Goal: Navigation & Orientation: Find specific page/section

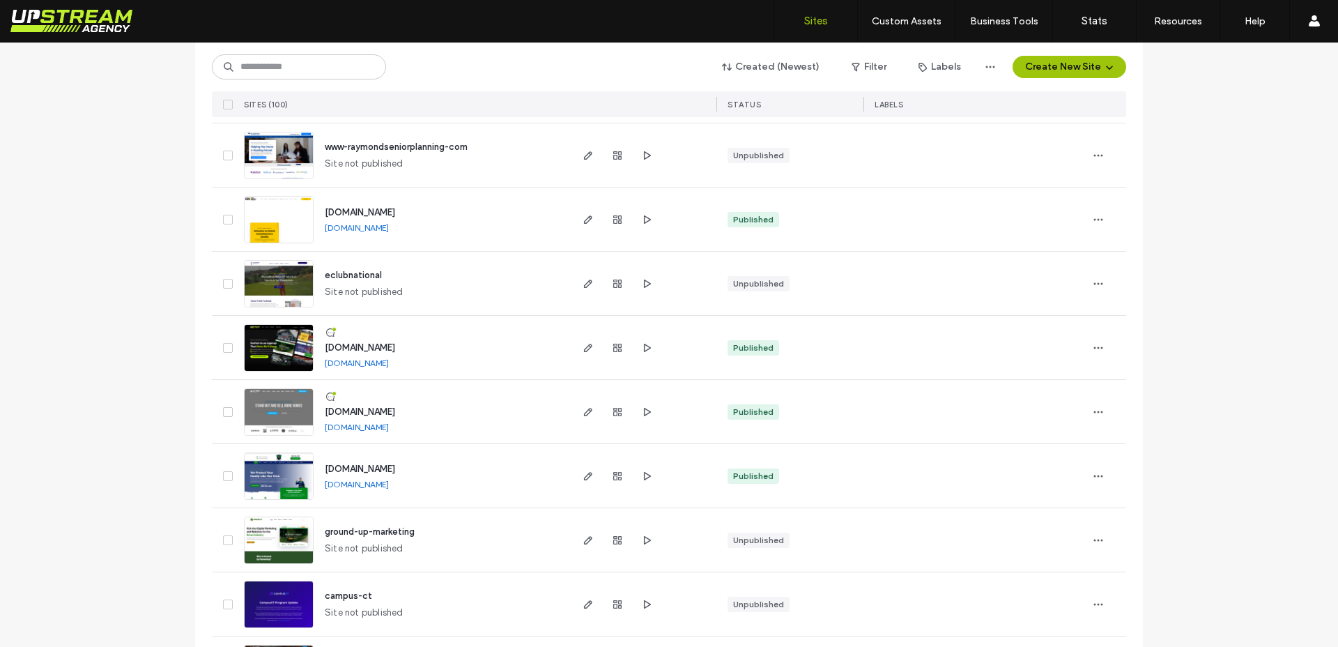
scroll to position [3024, 0]
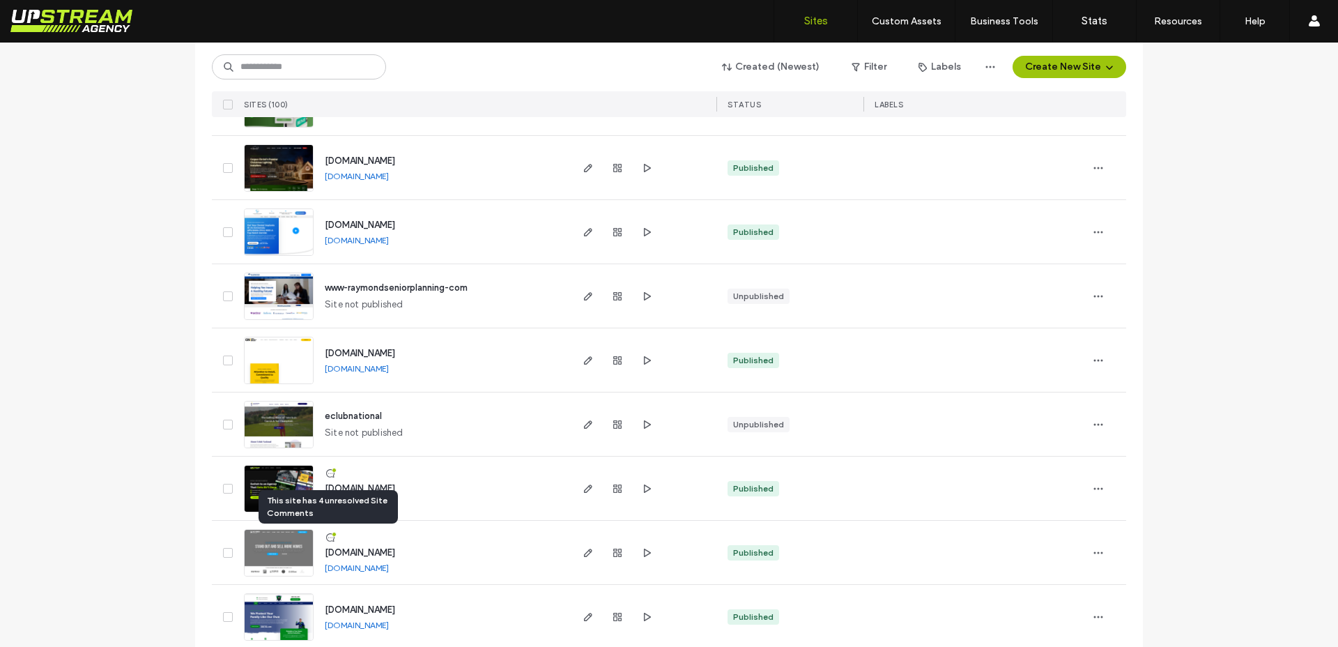
click at [325, 539] on icon at bounding box center [330, 537] width 11 height 11
click at [332, 470] on div at bounding box center [334, 470] width 5 height 5
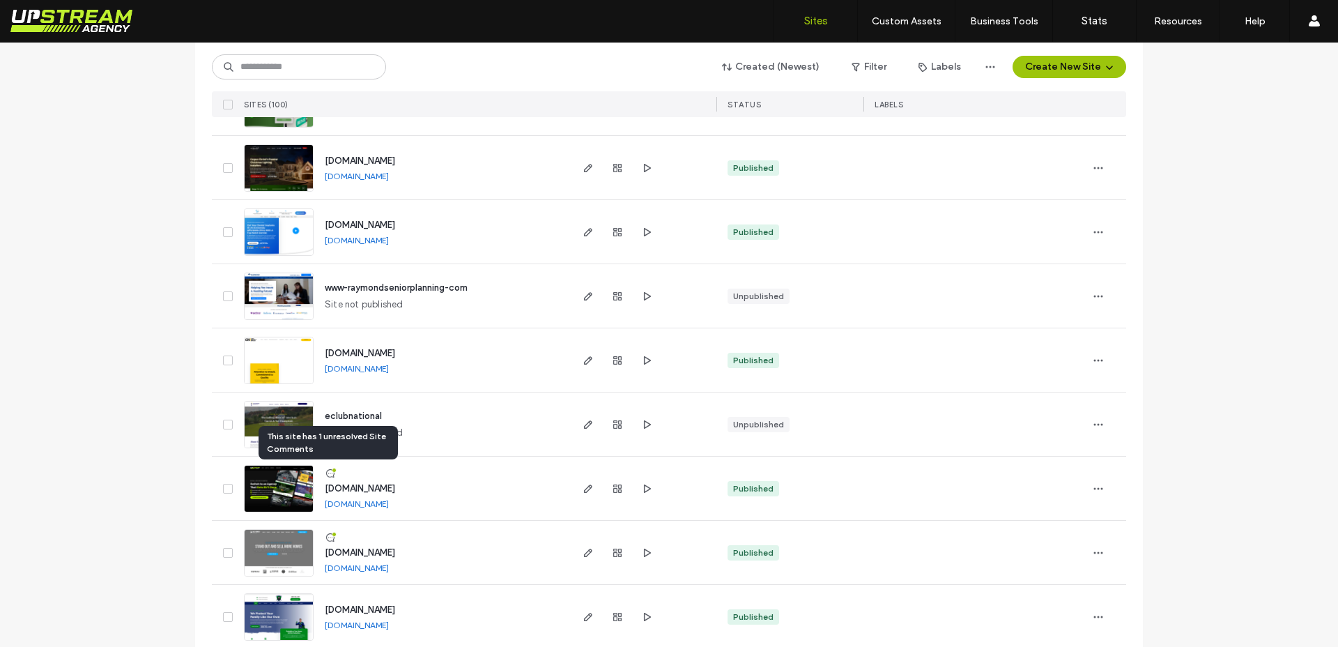
click at [332, 470] on div at bounding box center [334, 470] width 5 height 5
click at [298, 484] on img at bounding box center [279, 513] width 68 height 95
